Goal: Information Seeking & Learning: Learn about a topic

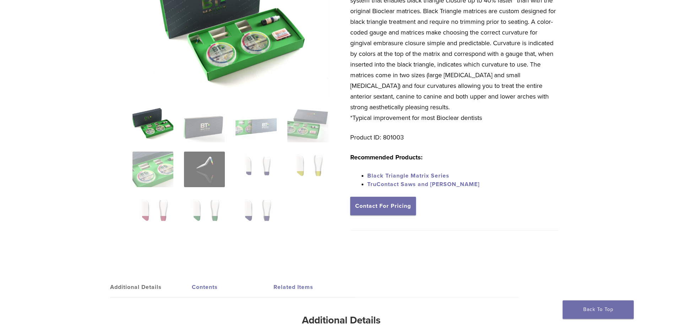
scroll to position [41, 0]
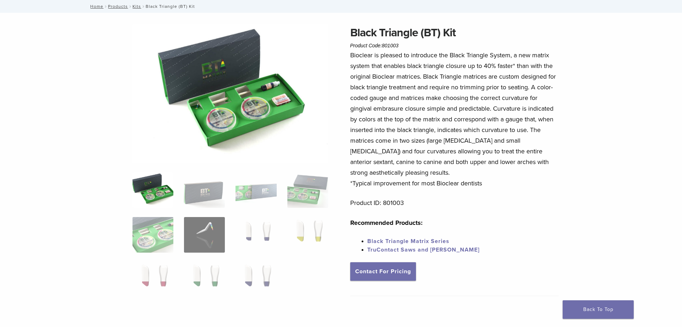
click at [263, 97] on img at bounding box center [231, 93] width 196 height 139
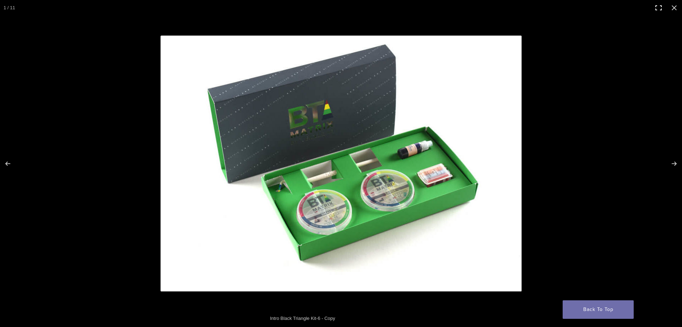
click at [660, 6] on button "Toggle fullscreen" at bounding box center [659, 8] width 16 height 16
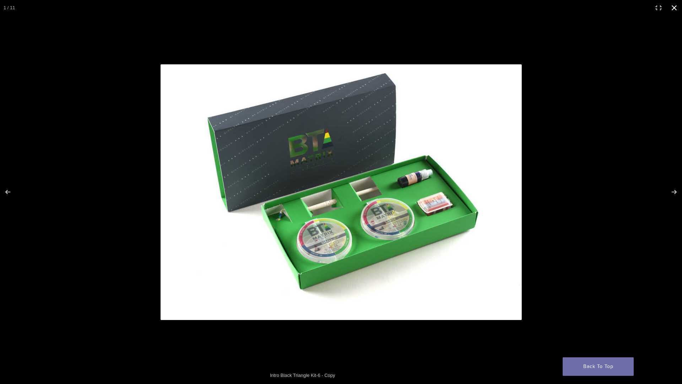
click at [676, 10] on button "Close (Esc)" at bounding box center [675, 8] width 16 height 16
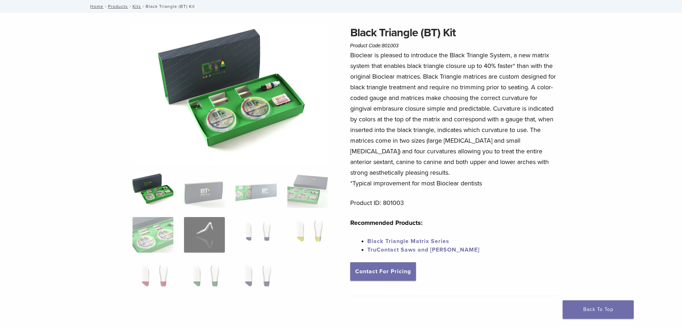
drag, startPoint x: 401, startPoint y: 44, endPoint x: 349, endPoint y: 46, distance: 51.9
click at [349, 46] on div "Black Triangle (BT) Kit Product Code: 801003 $ 470.40 Black Triangle (BT) Kit P…" at bounding box center [341, 244] width 512 height 441
click at [576, 72] on div "Black Triangle (BT) Kit Product Code: 801003 $ 470.40 Black Triangle (BT) Kit P…" at bounding box center [341, 244] width 512 height 441
drag, startPoint x: 351, startPoint y: 56, endPoint x: 499, endPoint y: 182, distance: 195.1
click at [499, 182] on p "Bioclear is pleased to introduce the Black Triangle System, a new matrix system…" at bounding box center [454, 119] width 209 height 139
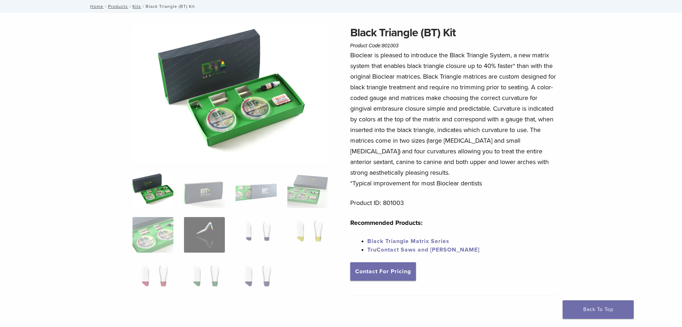
copy p "Bioclear is pleased to introduce the Black Triangle System, a new matrix system…"
click at [211, 240] on img at bounding box center [204, 235] width 41 height 36
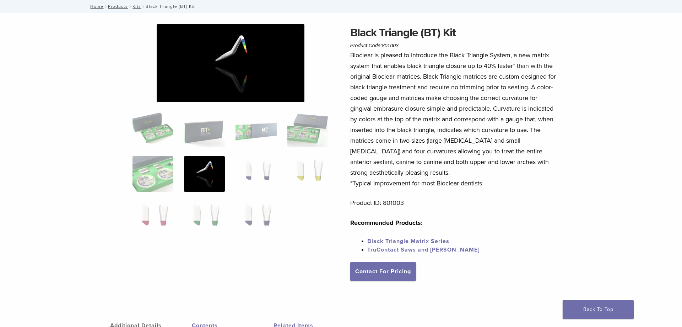
click at [203, 197] on ol at bounding box center [230, 178] width 207 height 134
click at [146, 184] on img at bounding box center [153, 174] width 41 height 36
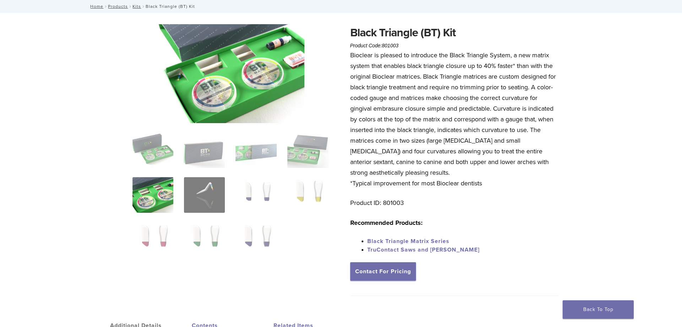
click at [223, 71] on img at bounding box center [231, 73] width 148 height 99
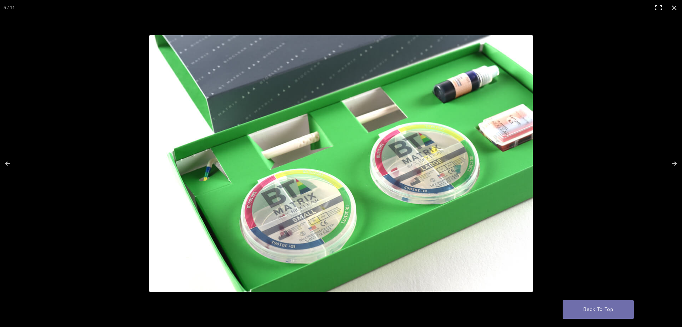
click at [660, 7] on button "Toggle fullscreen" at bounding box center [659, 8] width 16 height 16
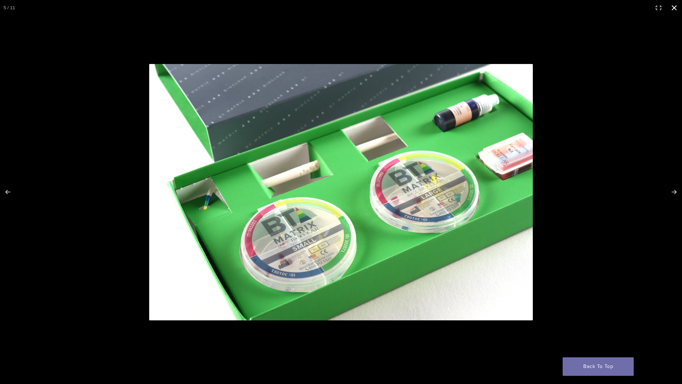
click at [675, 7] on button "Close (Esc)" at bounding box center [675, 8] width 16 height 16
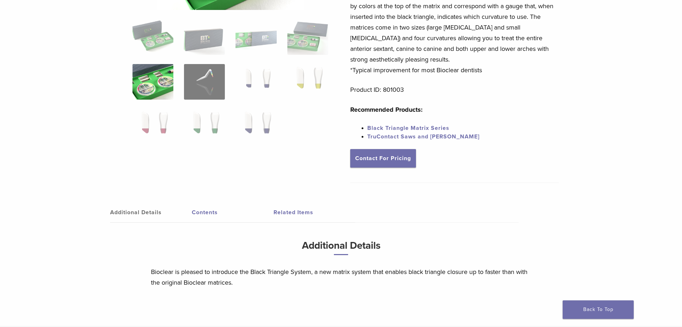
scroll to position [162, 0]
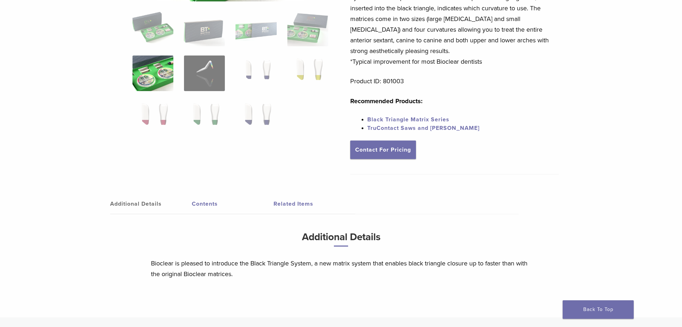
click at [211, 204] on link "Contents" at bounding box center [233, 204] width 82 height 20
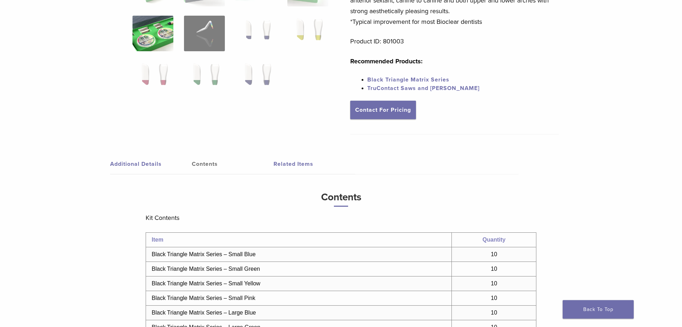
scroll to position [203, 0]
click at [297, 164] on link "Related Items" at bounding box center [315, 163] width 82 height 20
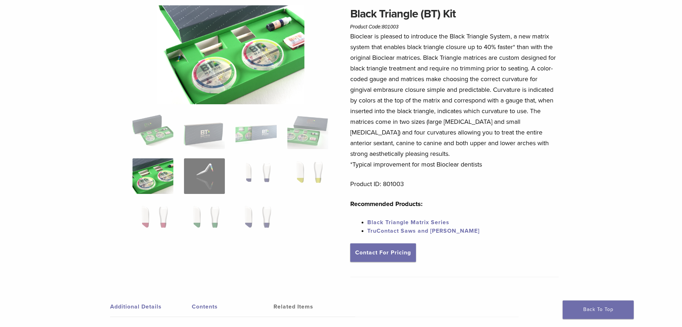
scroll to position [0, 0]
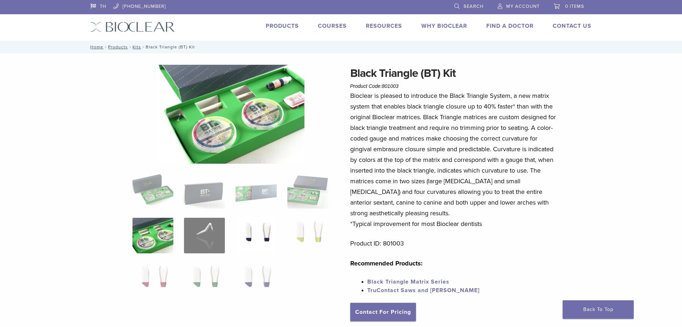
click at [254, 235] on img at bounding box center [256, 235] width 41 height 36
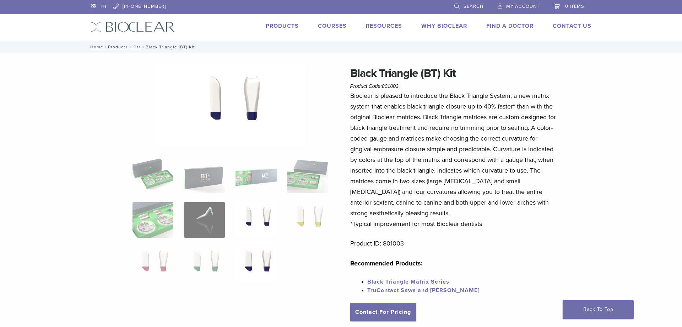
click at [257, 253] on img at bounding box center [256, 265] width 41 height 36
click at [211, 255] on img at bounding box center [204, 265] width 41 height 36
click at [306, 220] on img at bounding box center [307, 220] width 41 height 36
click at [156, 262] on img at bounding box center [153, 265] width 41 height 36
drag, startPoint x: 350, startPoint y: 74, endPoint x: 346, endPoint y: 76, distance: 4.6
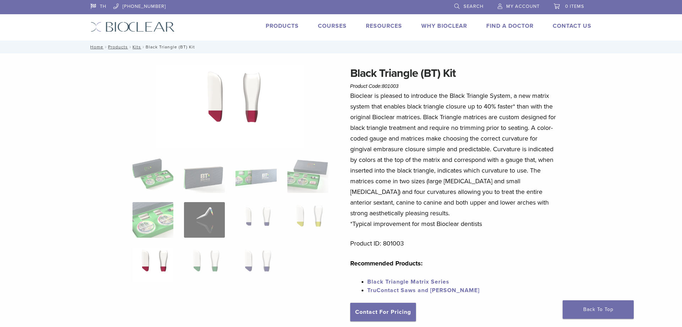
click at [356, 79] on div "Black Triangle (BT) Kit Product Code: 801003 $ 470.40 Black Triangle (BT) Kit P…" at bounding box center [341, 329] width 512 height 528
click at [340, 68] on div "Black Triangle (BT) Kit Product Code: 801003 $ 470.40 Black Triangle (BT) Kit P…" at bounding box center [341, 329] width 512 height 528
drag, startPoint x: 348, startPoint y: 70, endPoint x: 401, endPoint y: 76, distance: 53.3
click at [401, 76] on div "Black Triangle (BT) Kit Product Code: 801003 $ 470.40 Black Triangle (BT) Kit P…" at bounding box center [341, 329] width 512 height 528
drag, startPoint x: 350, startPoint y: 71, endPoint x: 454, endPoint y: 79, distance: 104.4
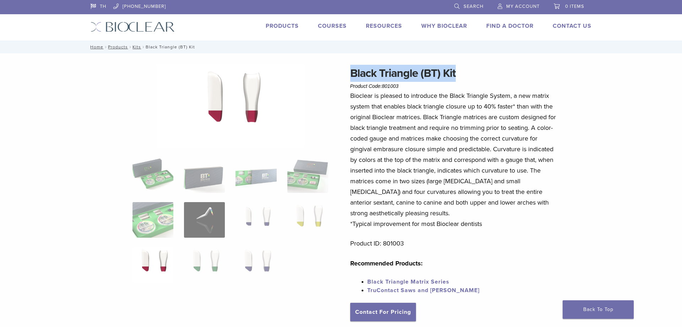
click at [454, 79] on h1 "Black Triangle (BT) Kit" at bounding box center [454, 73] width 209 height 17
copy h1 "Black Triangle (BT) Kit"
